Goal: Task Accomplishment & Management: Manage account settings

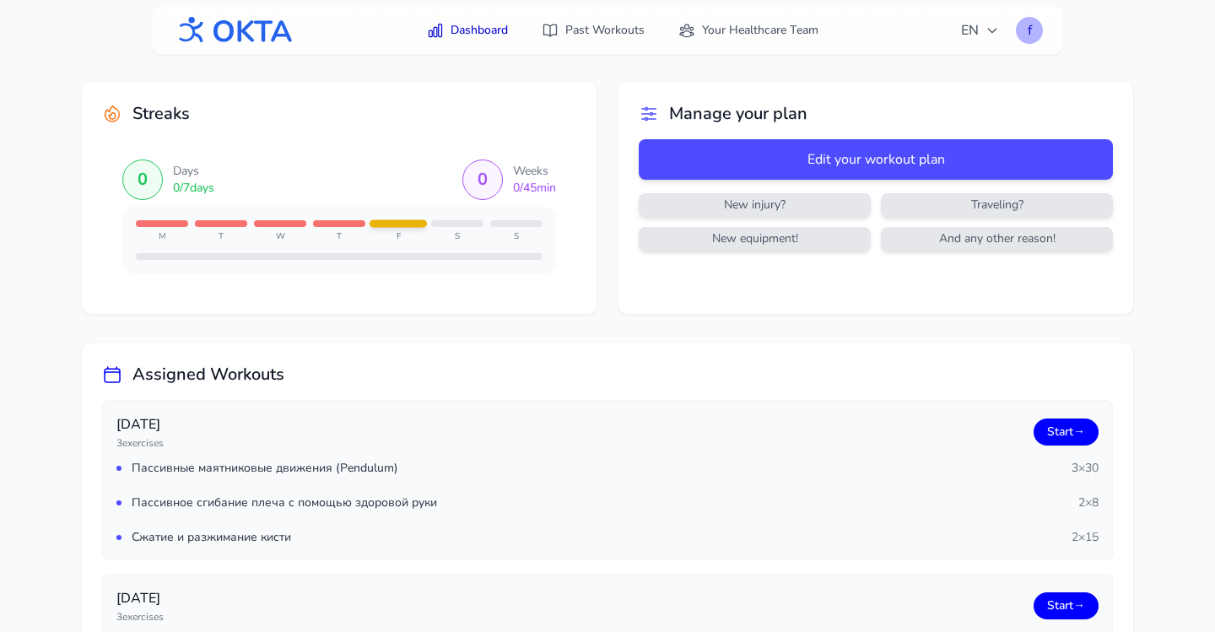
click at [1036, 30] on div "f" at bounding box center [1028, 30] width 27 height 27
click at [951, 102] on link "Logout" at bounding box center [948, 99] width 189 height 30
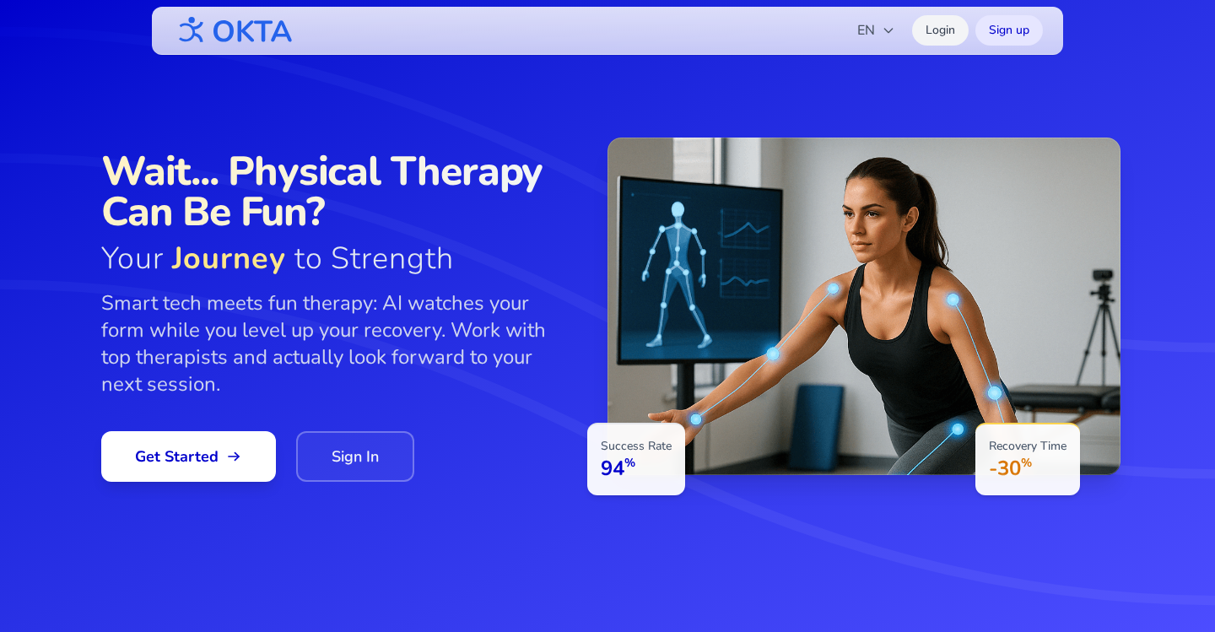
click at [930, 25] on link "Login" at bounding box center [940, 30] width 57 height 30
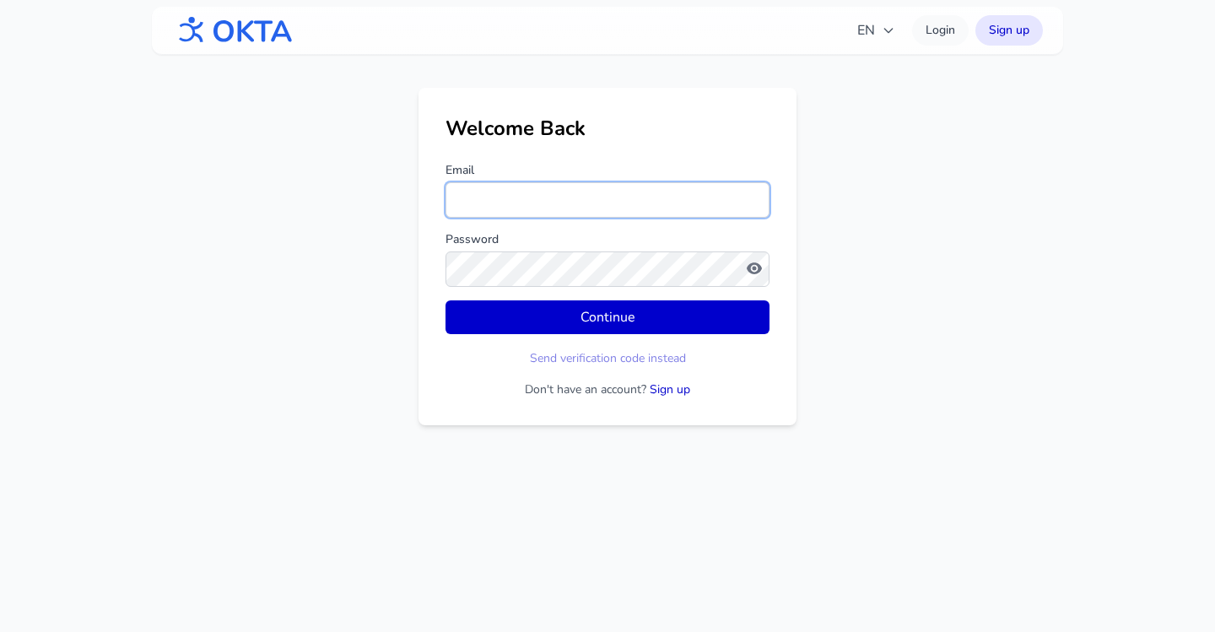
click at [552, 194] on input "Email" at bounding box center [607, 199] width 324 height 35
type input "**********"
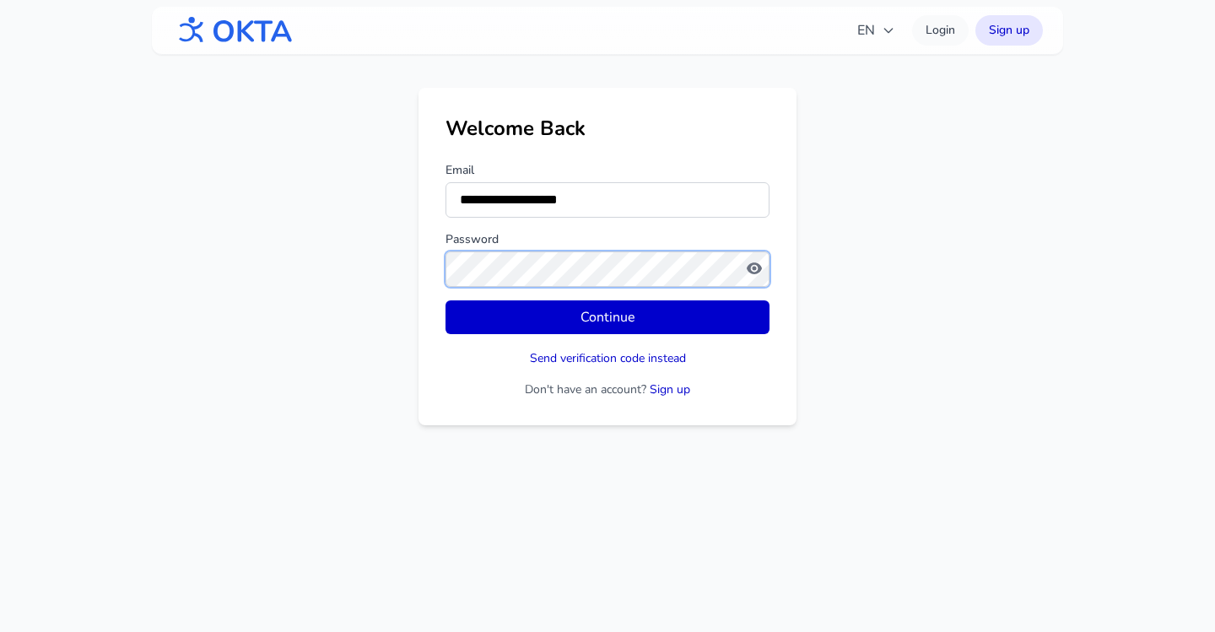
click at [445, 300] on button "Continue" at bounding box center [607, 317] width 324 height 34
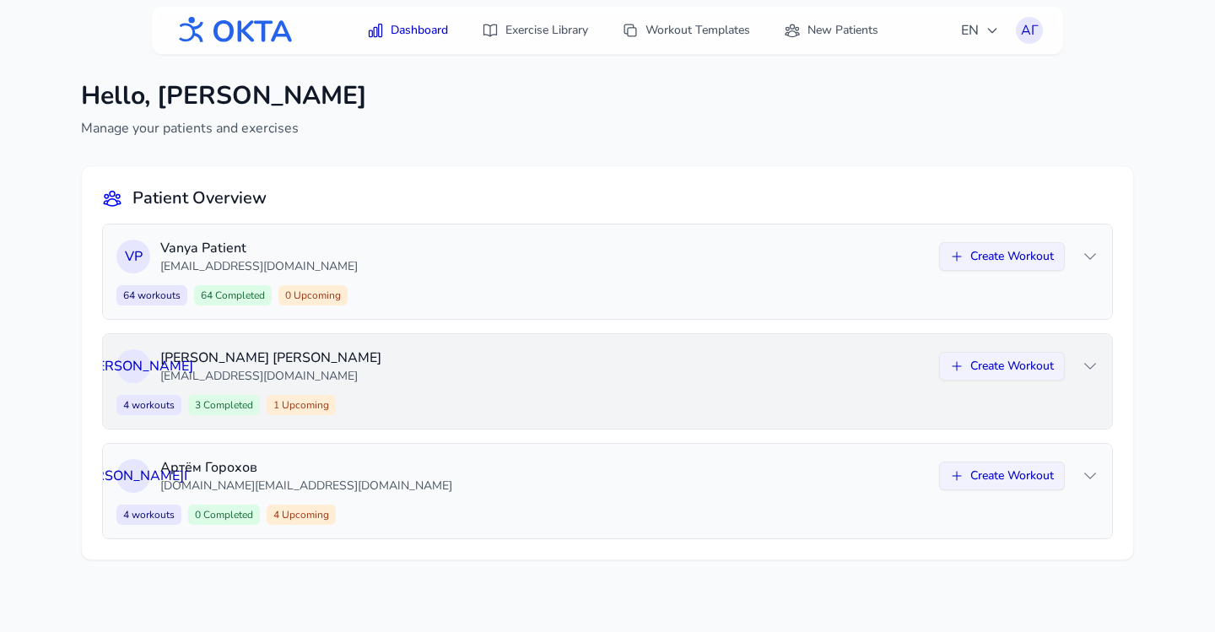
click at [634, 374] on p "[EMAIL_ADDRESS][DOMAIN_NAME]" at bounding box center [544, 376] width 768 height 17
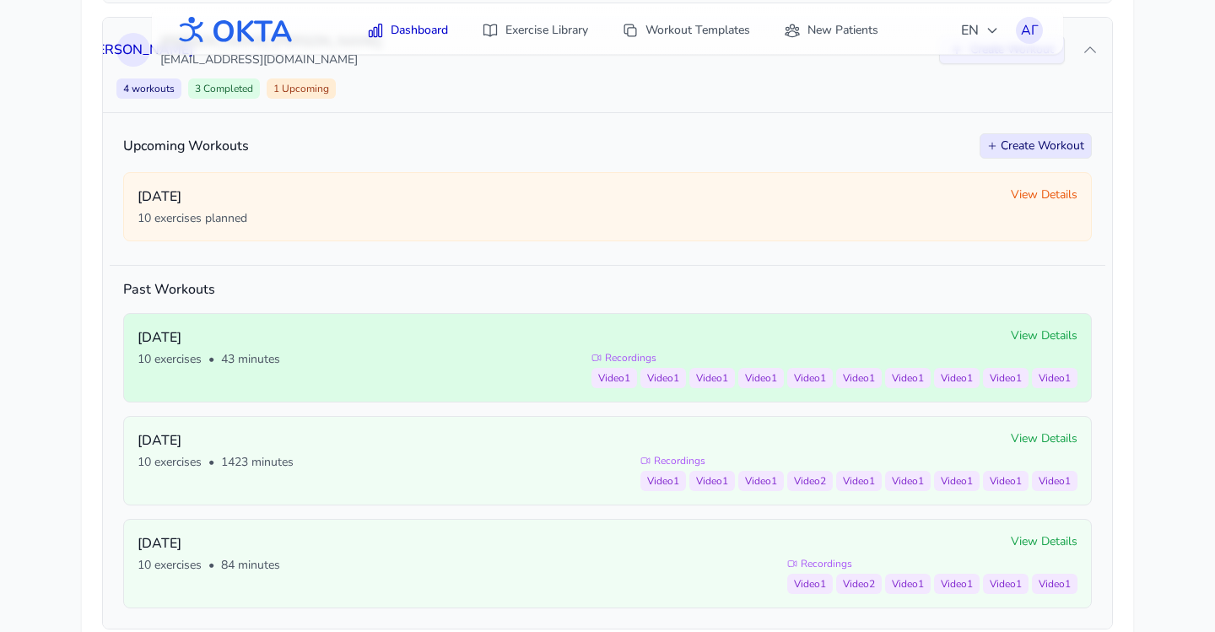
scroll to position [336, 0]
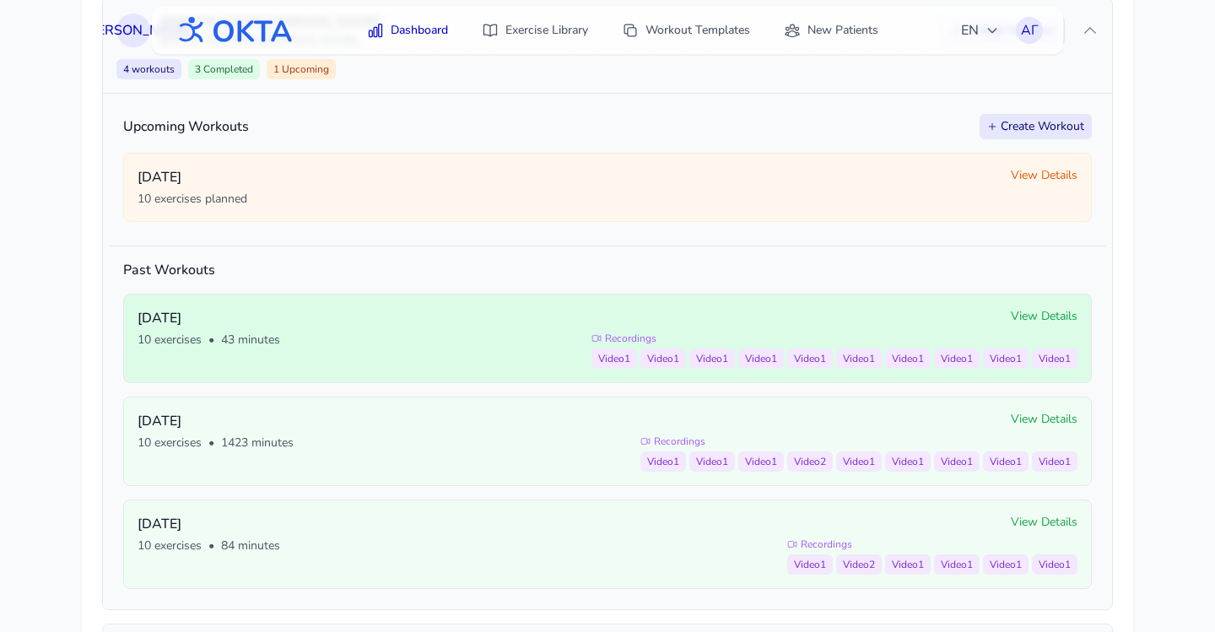
click at [1027, 315] on span "View Details" at bounding box center [1043, 316] width 67 height 17
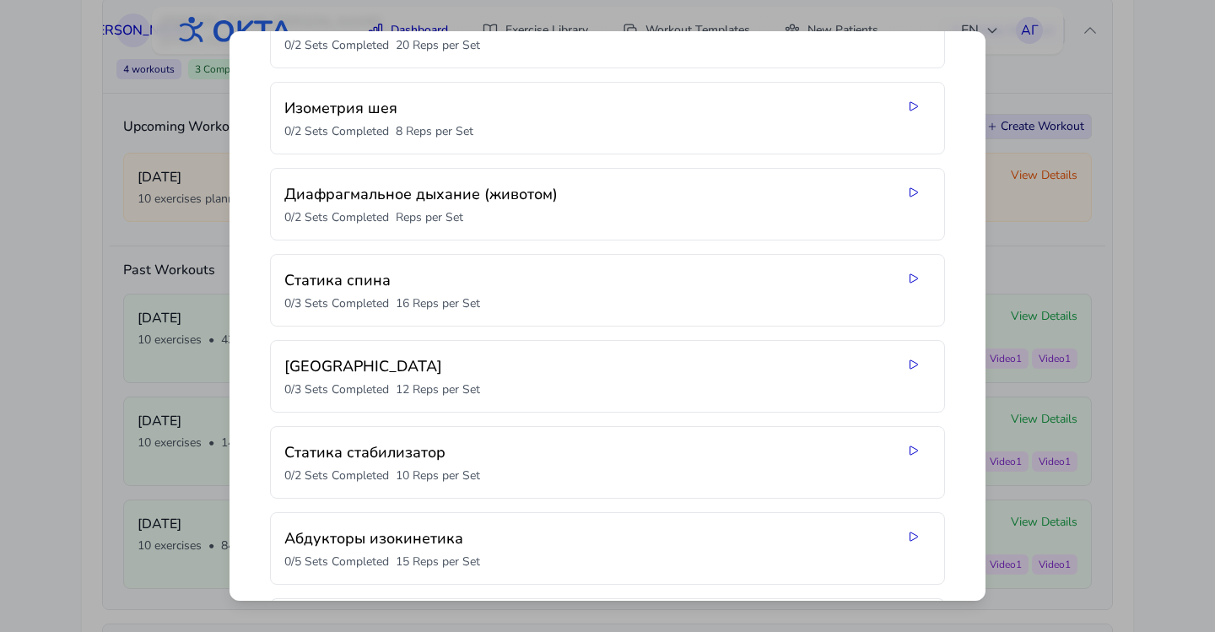
scroll to position [602, 0]
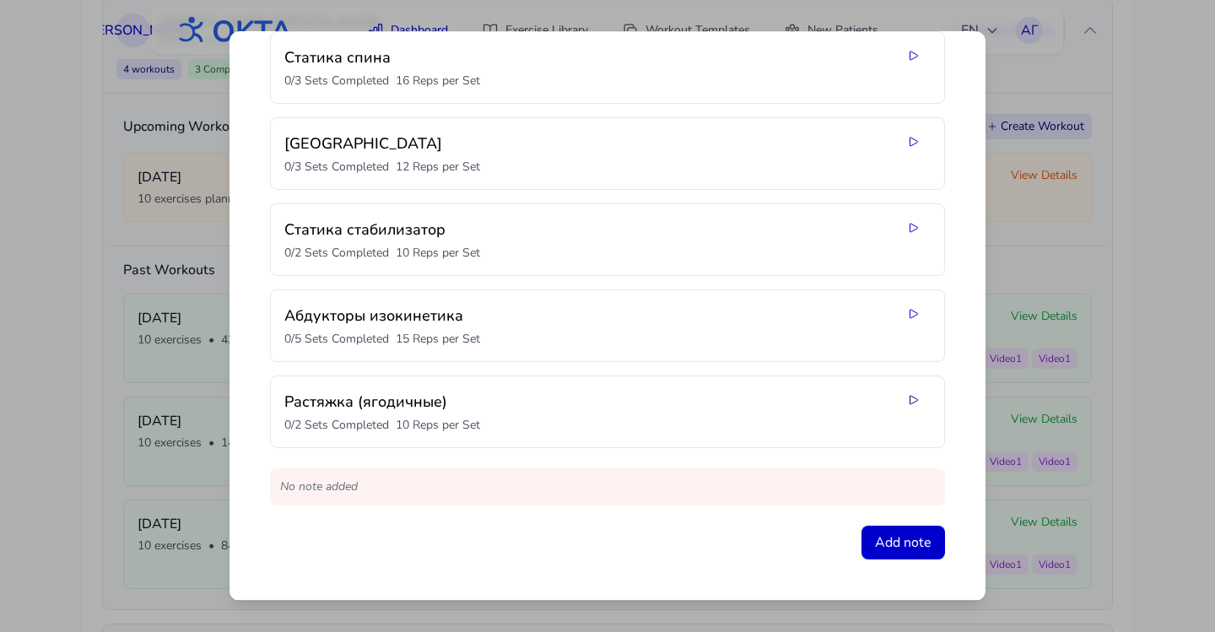
click at [912, 399] on icon at bounding box center [913, 399] width 13 height 13
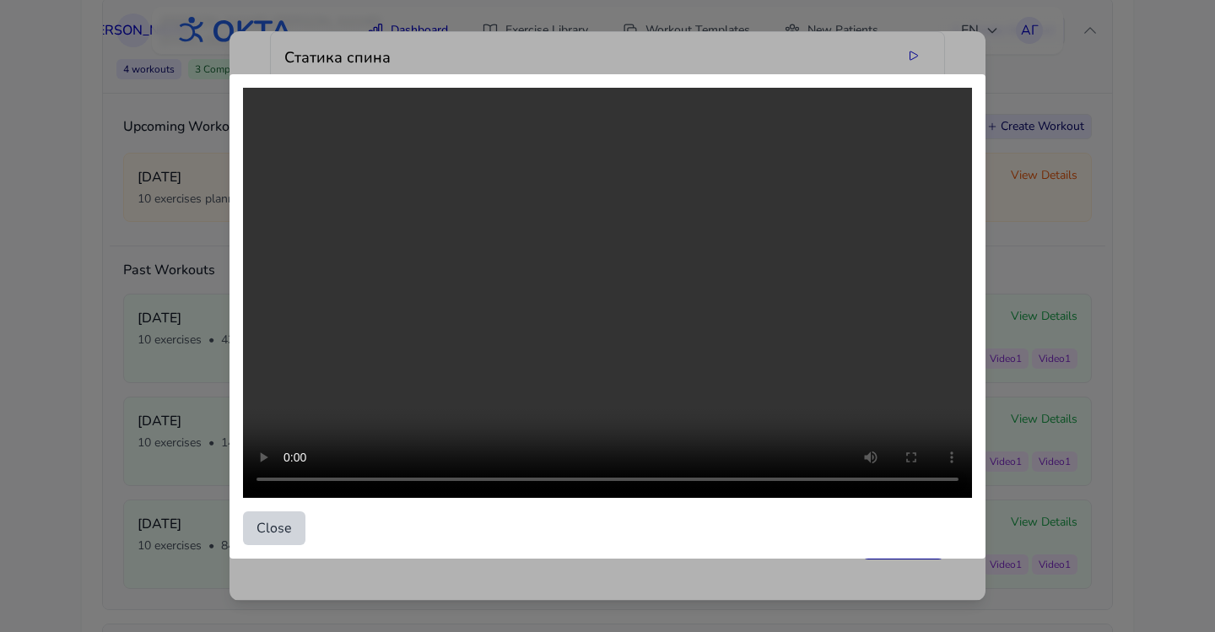
click at [267, 516] on button "Close" at bounding box center [274, 528] width 62 height 34
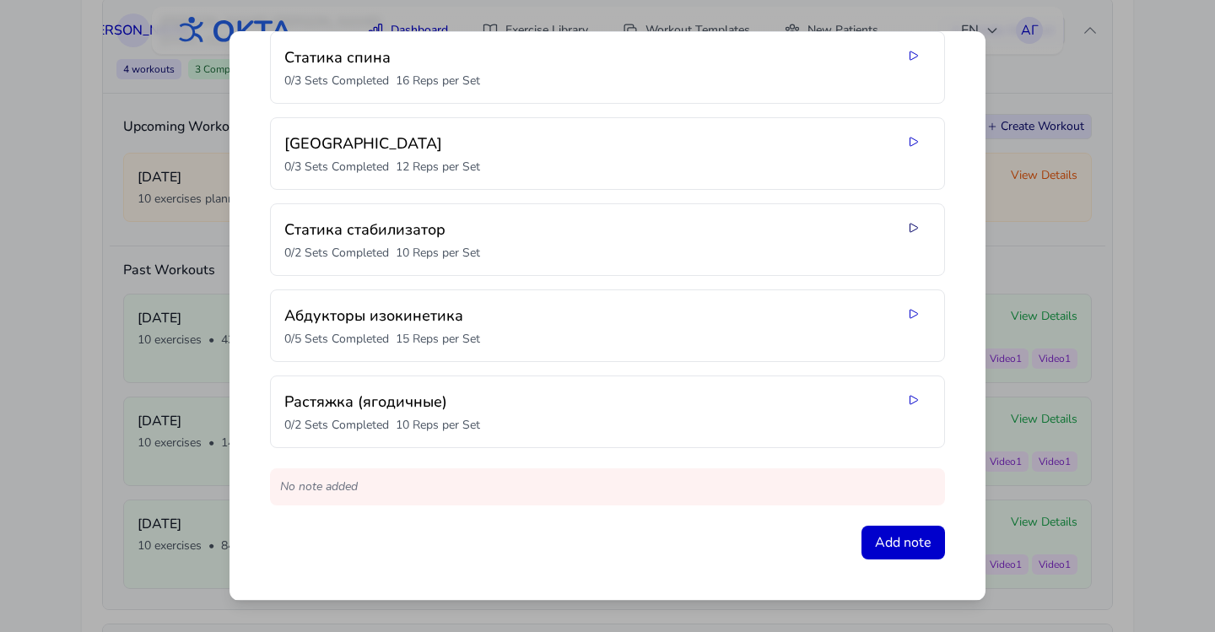
click at [916, 228] on icon at bounding box center [913, 227] width 13 height 13
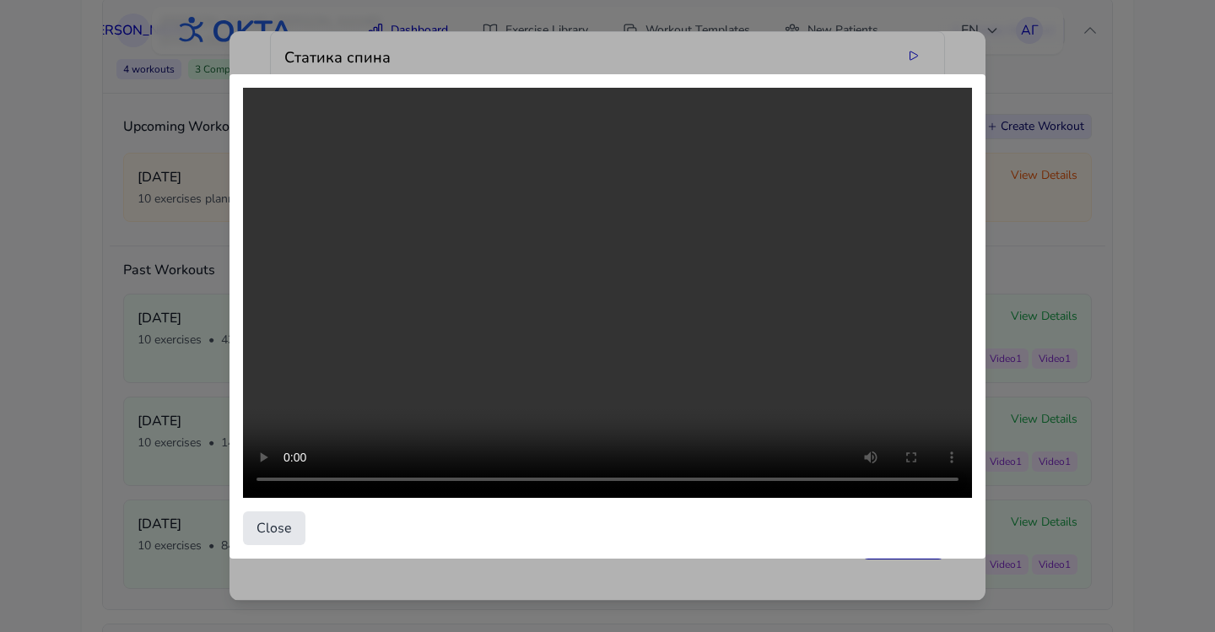
click at [912, 226] on video at bounding box center [607, 293] width 729 height 410
click at [267, 519] on button "Close" at bounding box center [274, 528] width 62 height 34
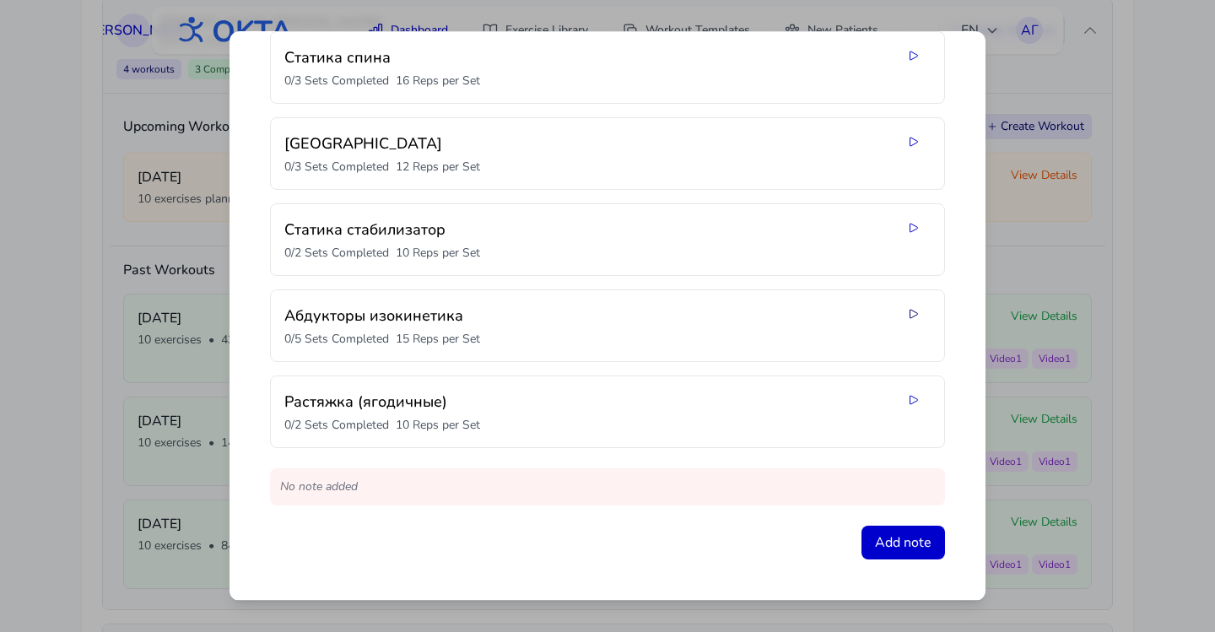
click at [913, 314] on icon at bounding box center [913, 313] width 13 height 13
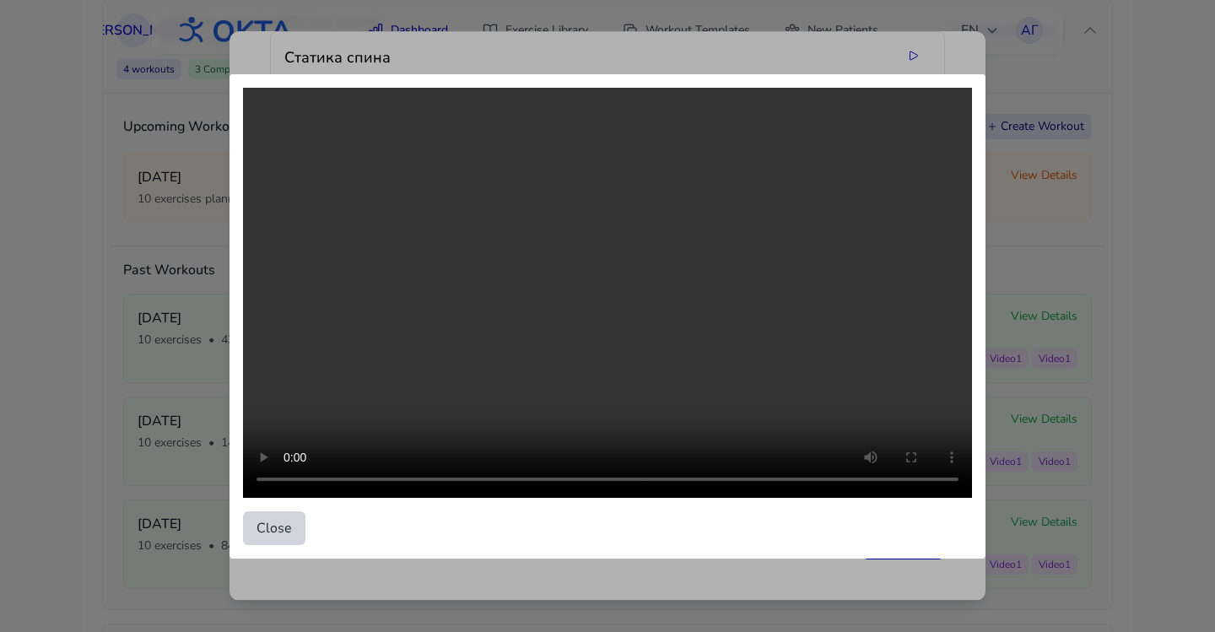
click at [273, 532] on button "Close" at bounding box center [274, 528] width 62 height 34
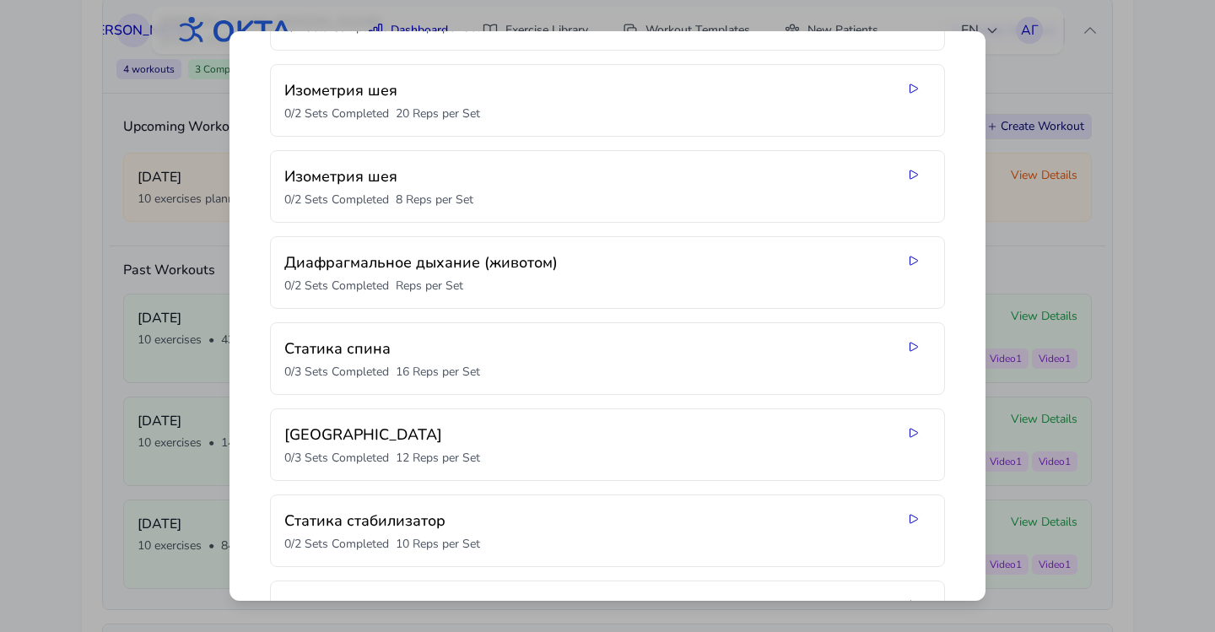
scroll to position [0, 0]
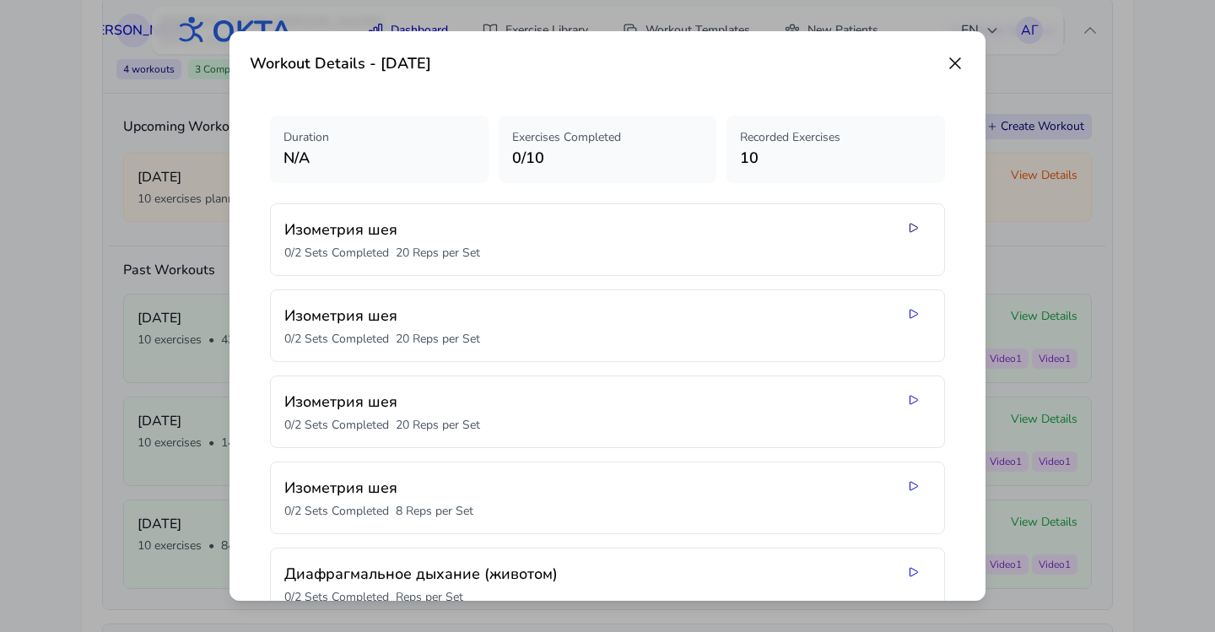
click at [913, 226] on icon at bounding box center [913, 227] width 13 height 13
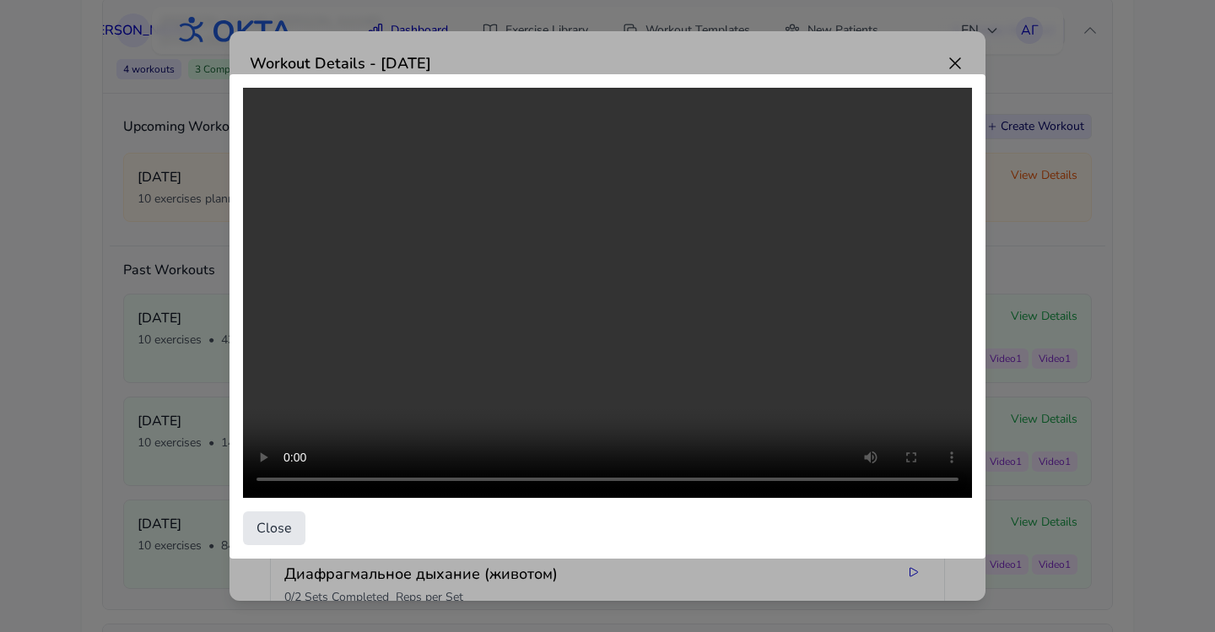
click at [913, 229] on video at bounding box center [607, 293] width 729 height 410
click at [271, 523] on button "Close" at bounding box center [274, 528] width 62 height 34
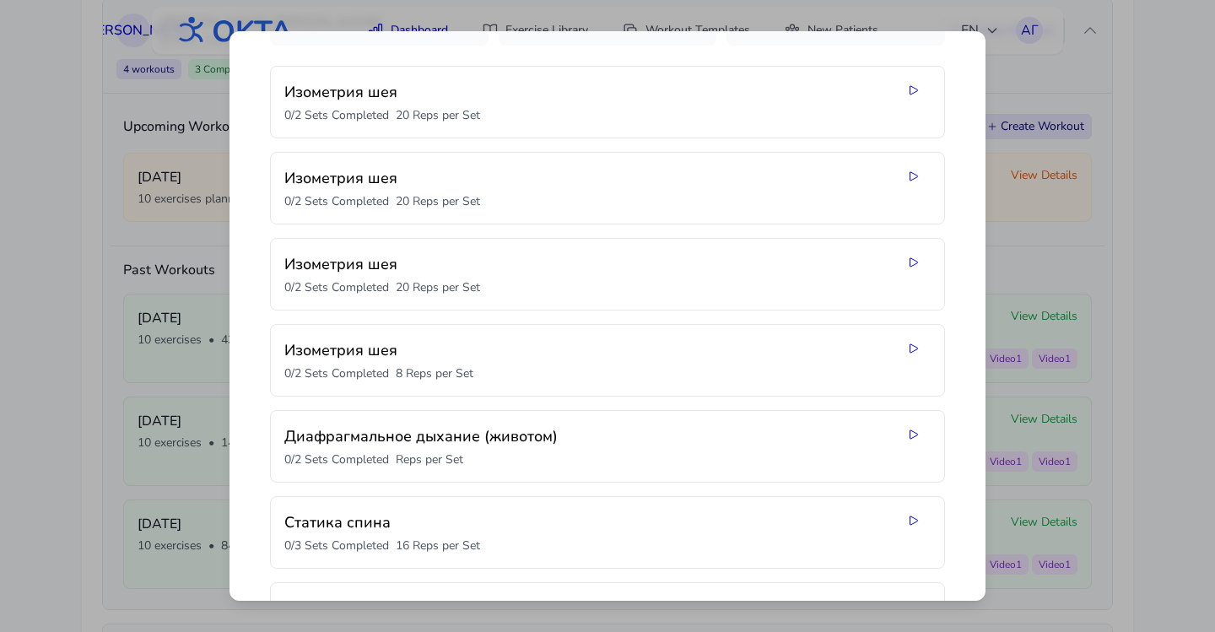
scroll to position [140, 0]
click at [913, 434] on icon at bounding box center [913, 431] width 13 height 13
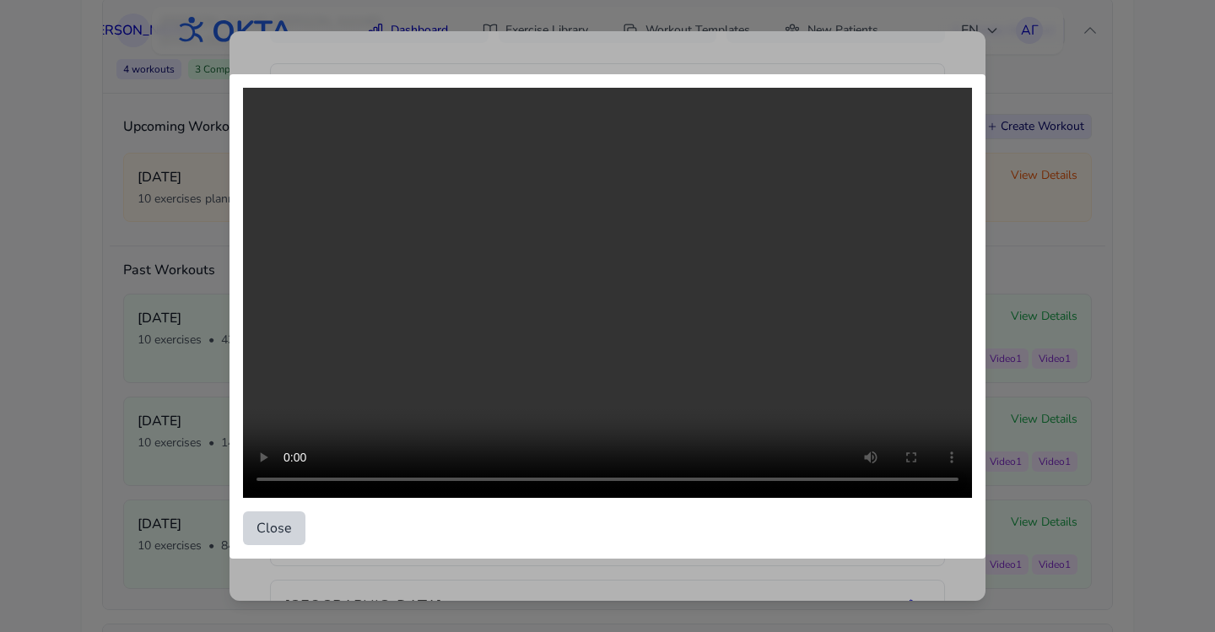
click at [278, 517] on button "Close" at bounding box center [274, 528] width 62 height 34
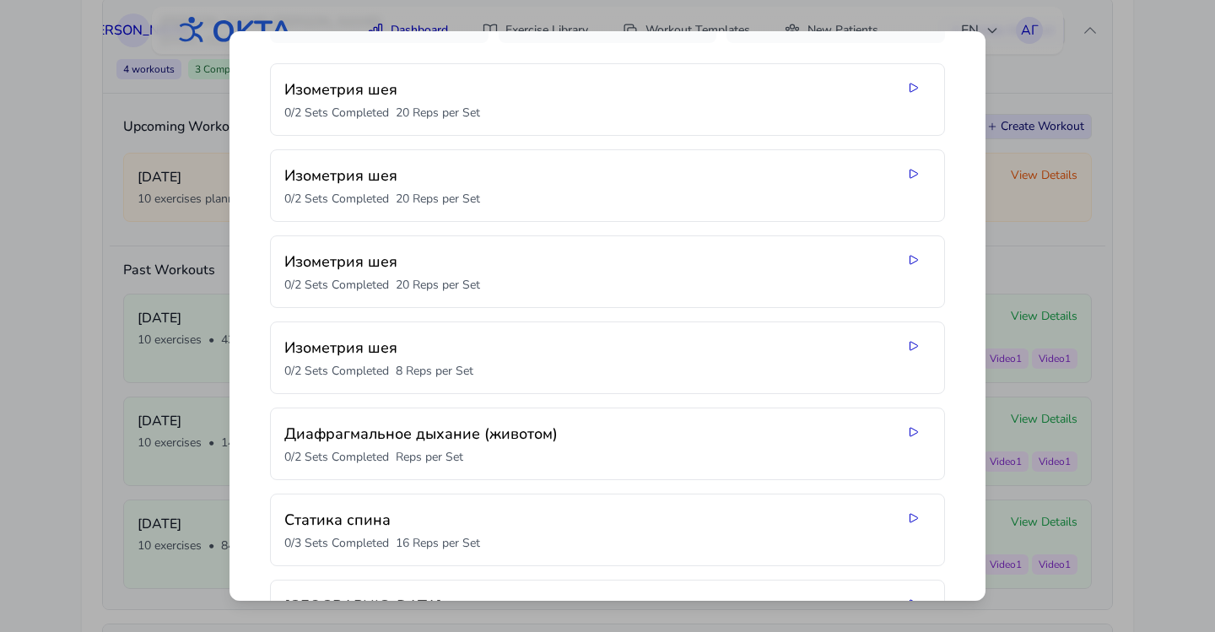
scroll to position [0, 0]
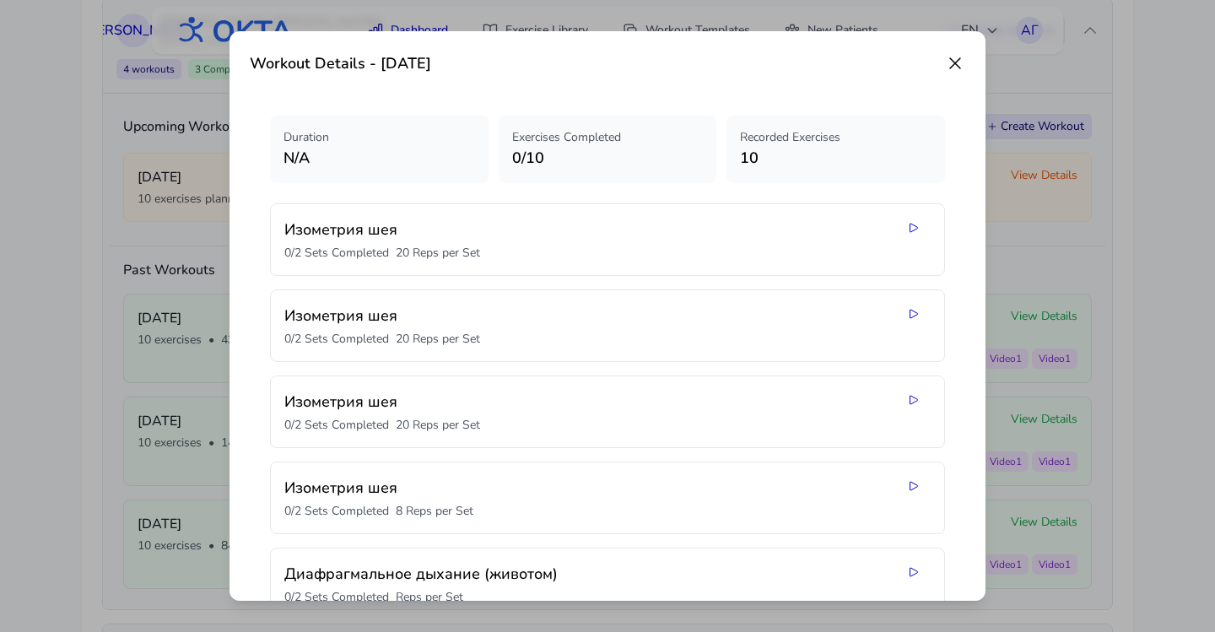
click at [954, 62] on icon at bounding box center [955, 63] width 20 height 20
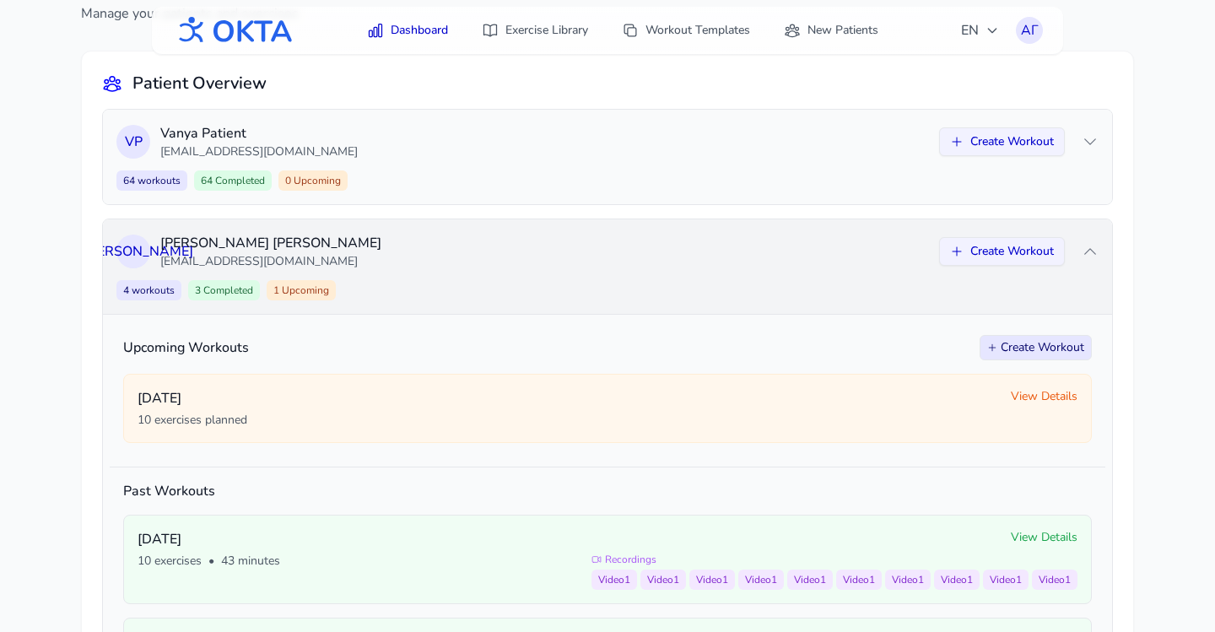
scroll to position [122, 0]
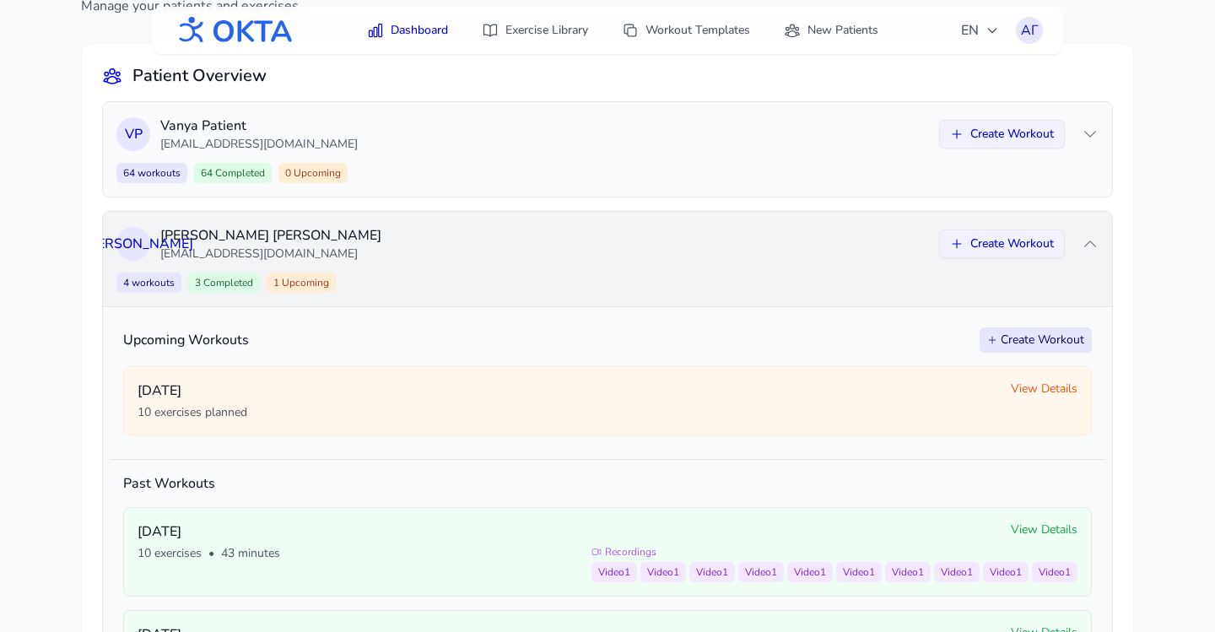
click at [858, 261] on p "[EMAIL_ADDRESS][DOMAIN_NAME]" at bounding box center [544, 253] width 768 height 17
